Goal: Task Accomplishment & Management: Use online tool/utility

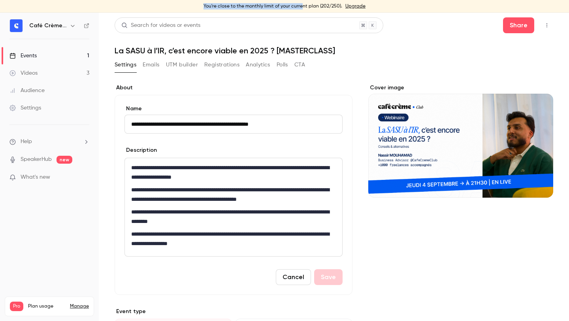
drag, startPoint x: 199, startPoint y: 4, endPoint x: 302, endPoint y: 5, distance: 103.5
click at [302, 5] on div "You're close to the monthly limit of your current plan (202/250). Upgrade" at bounding box center [284, 6] width 569 height 13
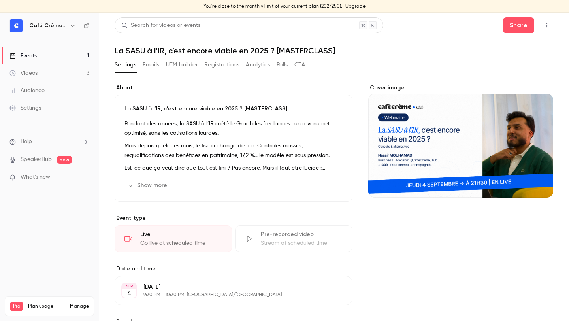
click at [36, 55] on div "Events" at bounding box center [22, 56] width 27 height 8
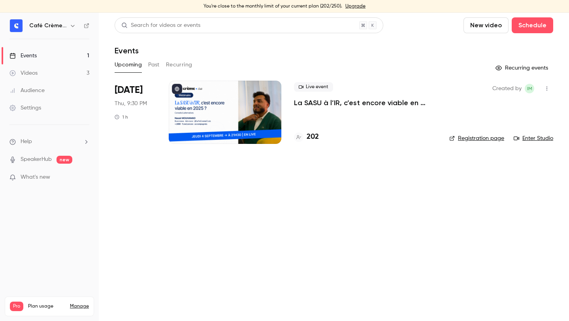
click at [70, 24] on icon "button" at bounding box center [73, 26] width 6 height 6
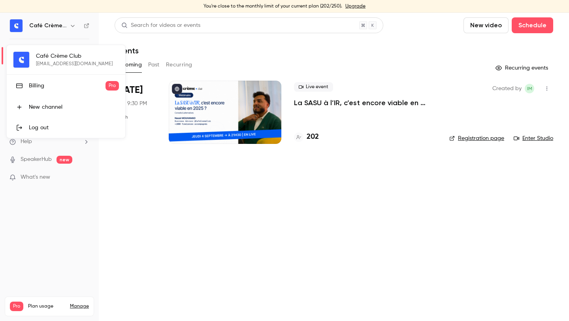
click at [369, 105] on div at bounding box center [284, 160] width 569 height 321
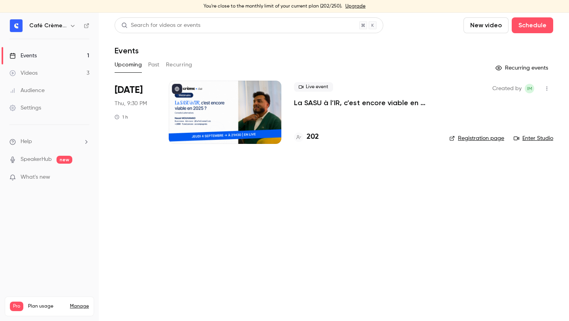
click at [366, 104] on p "La SASU à l’IR, c’est encore viable en 2025 ? [MASTERCLASS]" at bounding box center [365, 102] width 143 height 9
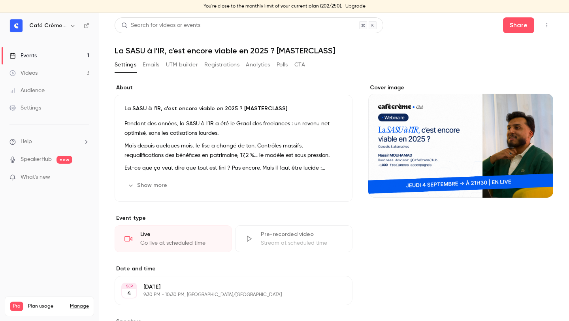
click at [213, 70] on button "Registrations" at bounding box center [221, 64] width 35 height 13
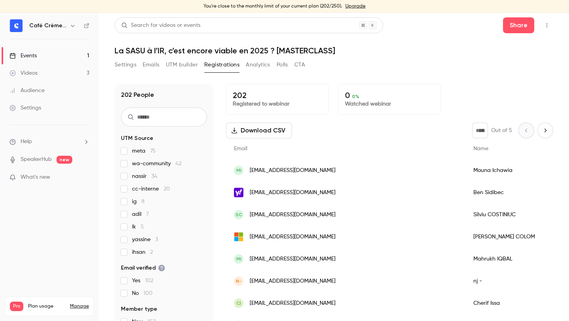
click at [246, 58] on div "Search for videos or events Share La SASU à l’IR, c’est encore viable en 2025 ?…" at bounding box center [334, 171] width 439 height 308
click at [250, 58] on div "Search for videos or events Share La SASU à l’IR, c’est encore viable en 2025 ?…" at bounding box center [334, 171] width 439 height 308
click at [259, 68] on button "Analytics" at bounding box center [258, 64] width 24 height 13
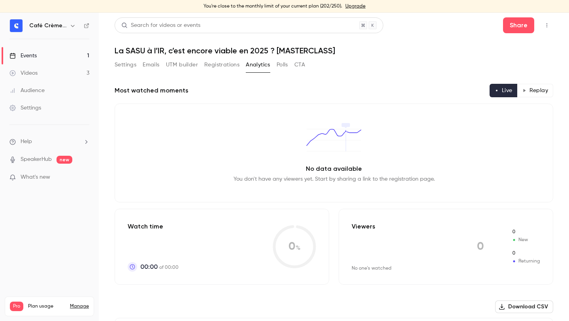
click at [266, 53] on h1 "La SASU à l’IR, c’est encore viable en 2025 ? [MASTERCLASS]" at bounding box center [334, 50] width 439 height 9
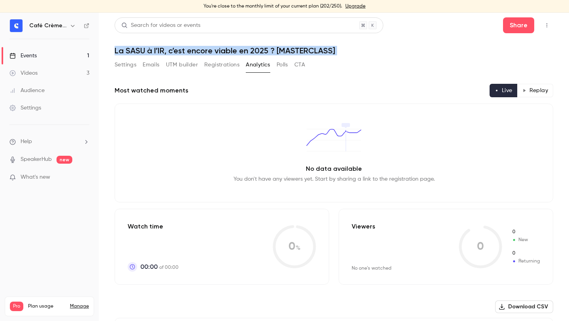
click at [266, 53] on h1 "La SASU à l’IR, c’est encore viable en 2025 ? [MASTERCLASS]" at bounding box center [334, 50] width 439 height 9
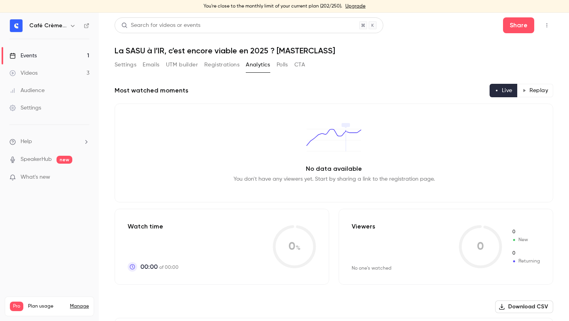
click at [338, 49] on h1 "La SASU à l’IR, c’est encore viable en 2025 ? [MASTERCLASS]" at bounding box center [334, 50] width 439 height 9
click at [186, 69] on button "UTM builder" at bounding box center [182, 64] width 32 height 13
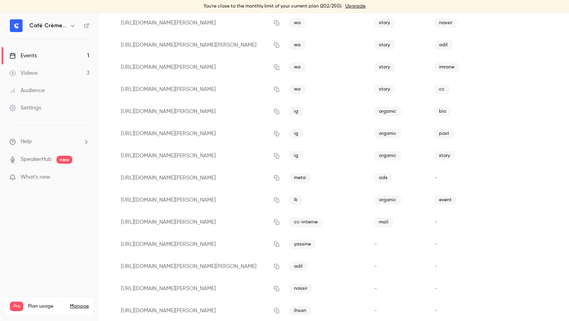
scroll to position [231, 0]
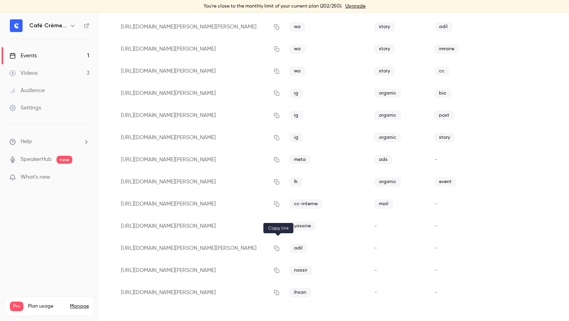
click at [278, 246] on icon "button" at bounding box center [276, 248] width 5 height 5
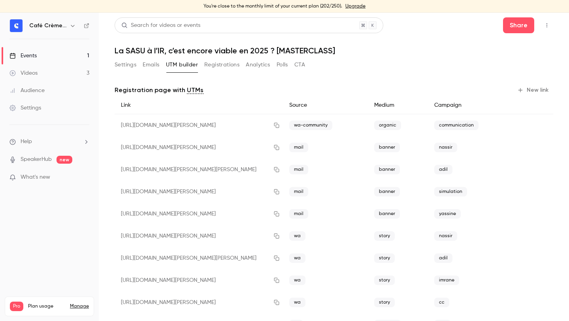
click at [147, 69] on button "Emails" at bounding box center [151, 64] width 17 height 13
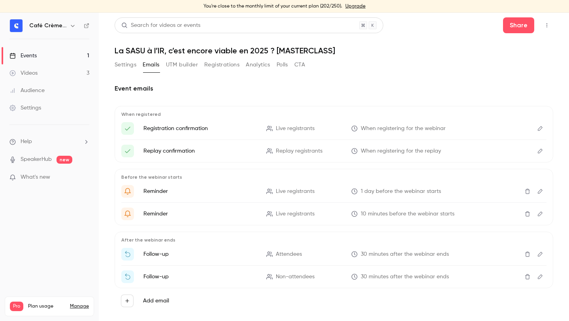
click at [217, 67] on button "Registrations" at bounding box center [221, 64] width 35 height 13
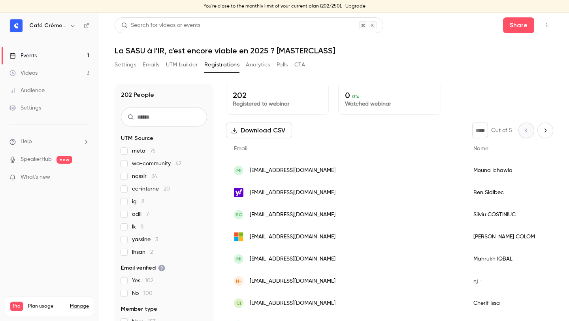
click at [313, 47] on h1 "La SASU à l’IR, c’est encore viable en 2025 ? [MASTERCLASS]" at bounding box center [334, 50] width 439 height 9
click at [312, 48] on h1 "La SASU à l’IR, c’est encore viable en 2025 ? [MASTERCLASS]" at bounding box center [334, 50] width 439 height 9
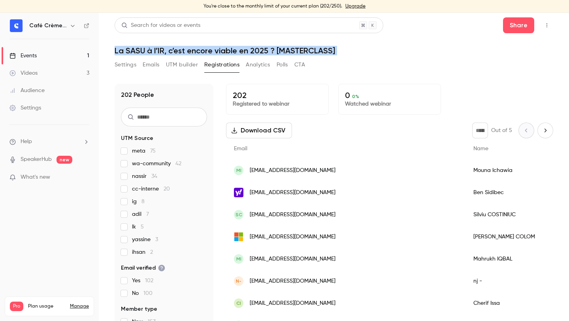
click at [312, 48] on h1 "La SASU à l’IR, c’est encore viable en 2025 ? [MASTERCLASS]" at bounding box center [334, 50] width 439 height 9
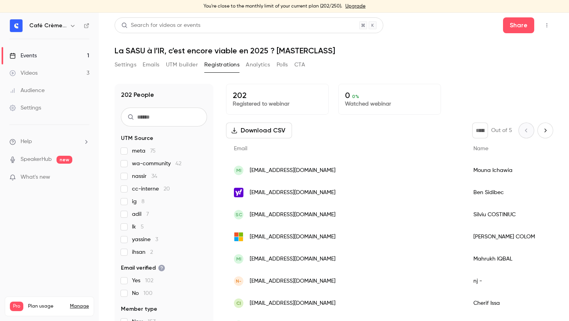
click at [341, 53] on h1 "La SASU à l’IR, c’est encore viable en 2025 ? [MASTERCLASS]" at bounding box center [334, 50] width 439 height 9
click at [444, 12] on div "You're close to the monthly limit of your current plan (202/250). Upgrade" at bounding box center [284, 6] width 569 height 13
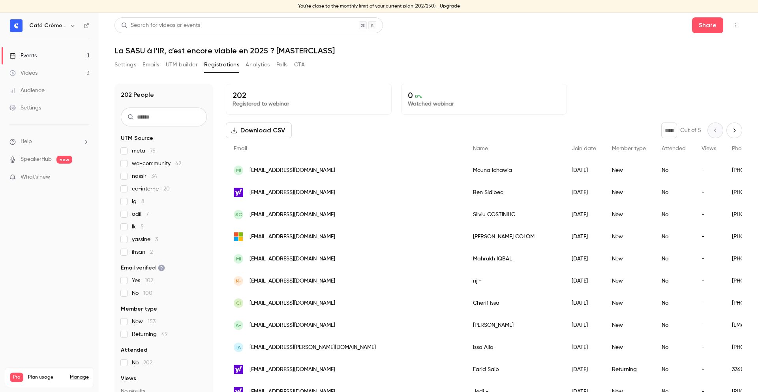
click at [466, 64] on div "Settings Emails UTM builder Registrations Analytics Polls CTA" at bounding box center [429, 66] width 628 height 16
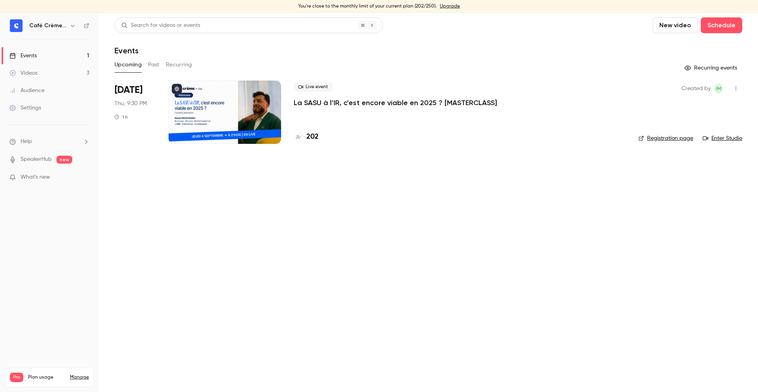
click at [336, 105] on p "La SASU à l’IR, c’est encore viable en 2025 ? [MASTERCLASS]" at bounding box center [395, 102] width 203 height 9
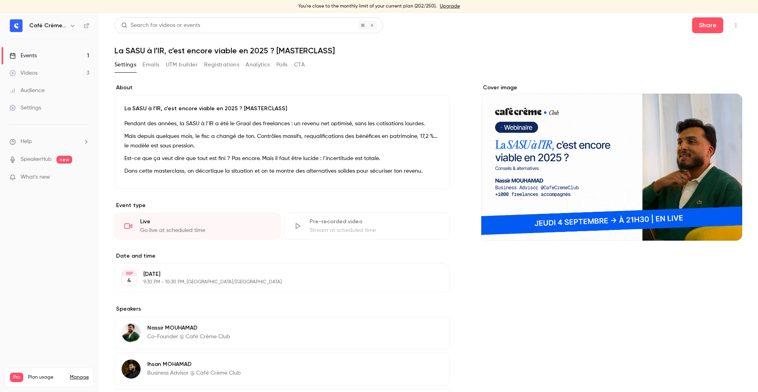
click at [192, 65] on button "UTM builder" at bounding box center [182, 64] width 32 height 13
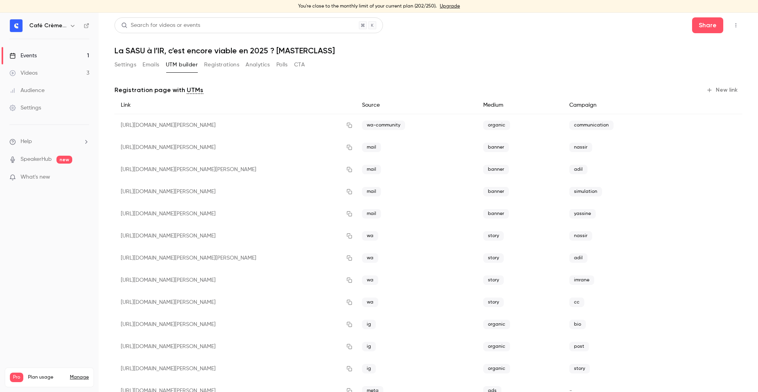
click at [719, 88] on button "New link" at bounding box center [723, 90] width 39 height 13
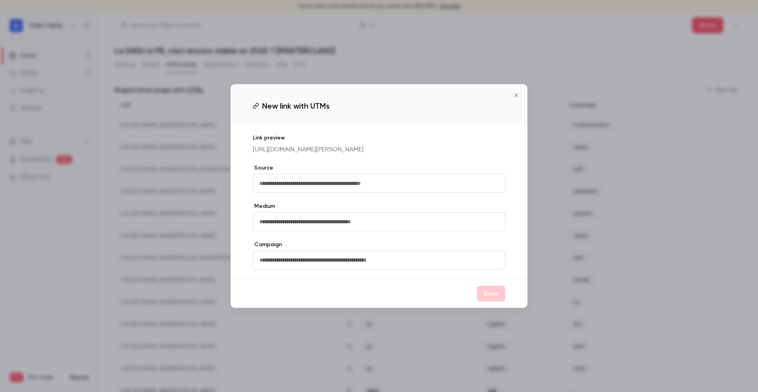
click at [376, 186] on input "text" at bounding box center [379, 183] width 253 height 19
type input "****"
type input "*"
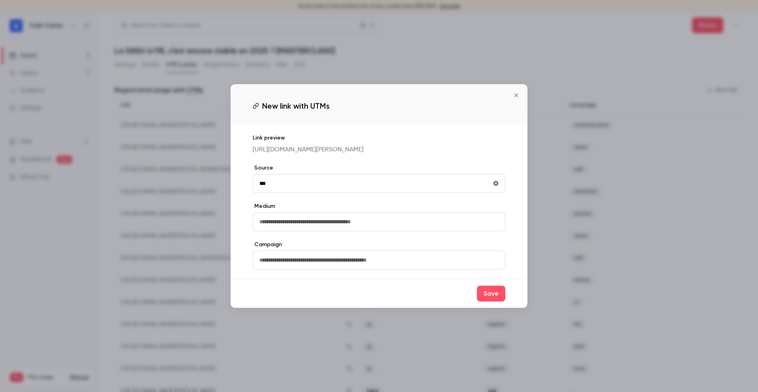
type input "****"
type input "**********"
click at [502, 295] on button "Save" at bounding box center [491, 294] width 28 height 16
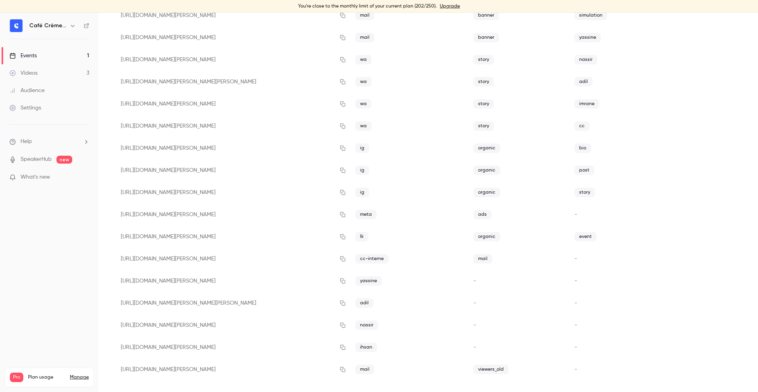
scroll to position [182, 0]
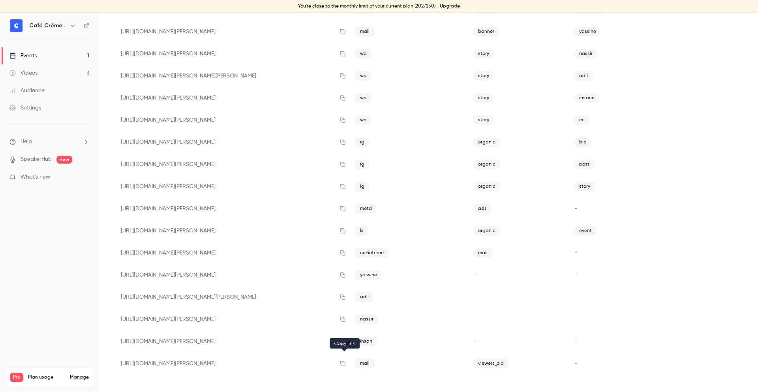
click at [345, 361] on icon "button" at bounding box center [343, 364] width 6 height 6
